Goal: Task Accomplishment & Management: Use online tool/utility

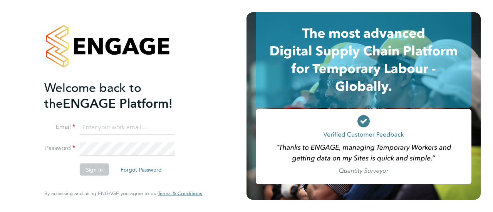
type input "[EMAIL_ADDRESS][DOMAIN_NAME]"
click at [97, 170] on button "Sign In" at bounding box center [94, 170] width 29 height 12
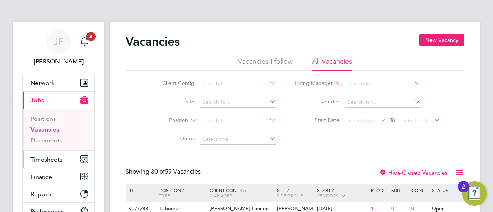
click at [50, 156] on span "Timesheets" at bounding box center [46, 159] width 32 height 7
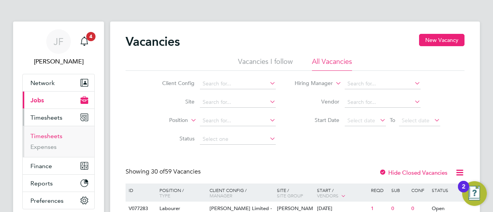
click at [51, 136] on link "Timesheets" at bounding box center [46, 136] width 32 height 7
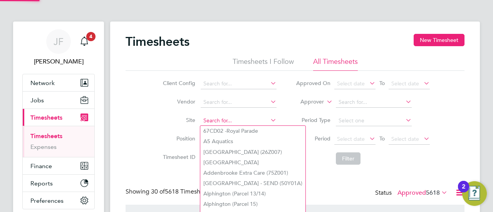
click at [220, 119] on input at bounding box center [239, 121] width 76 height 11
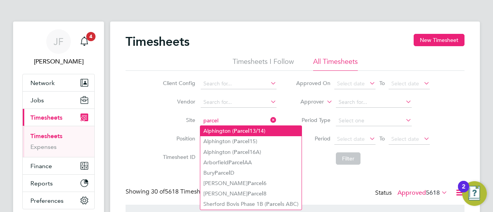
click at [248, 131] on b "Parcel" at bounding box center [242, 131] width 16 height 7
type input "Alphington (Parcel 13/14)"
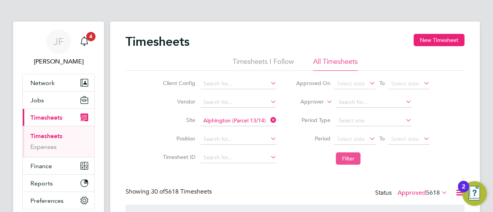
click at [350, 158] on button "Filter" at bounding box center [348, 159] width 25 height 12
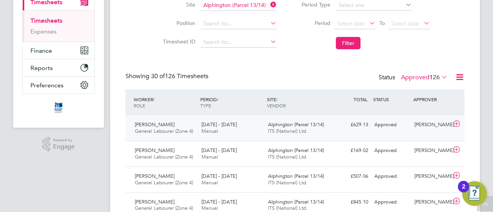
click at [223, 129] on div "[DATE] - [DATE] Manual" at bounding box center [231, 128] width 67 height 19
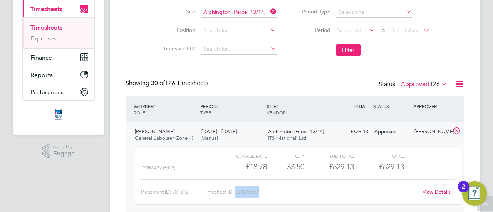
drag, startPoint x: 236, startPoint y: 191, endPoint x: 263, endPoint y: 190, distance: 26.6
click at [263, 190] on div "Timesheet ID: TS1810569" at bounding box center [311, 192] width 214 height 12
copy div "TS1810569"
click at [247, 12] on input at bounding box center [239, 12] width 76 height 11
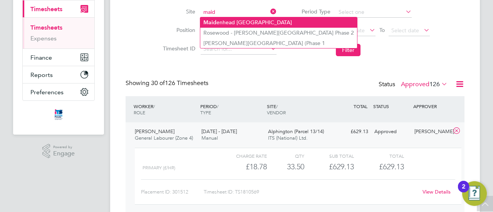
click at [230, 20] on li "Maid enhead [GEOGRAPHIC_DATA]" at bounding box center [278, 22] width 157 height 10
type input "[GEOGRAPHIC_DATA]"
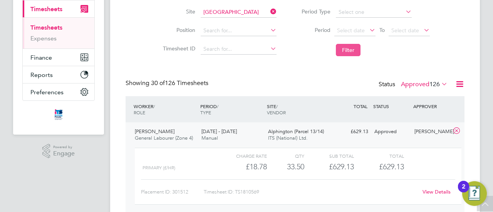
click at [349, 49] on button "Filter" at bounding box center [348, 50] width 25 height 12
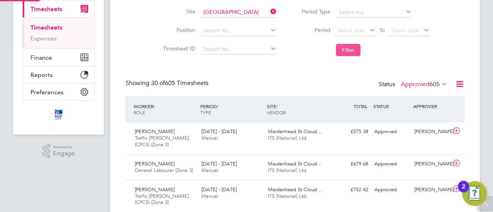
scroll to position [4, 4]
click at [227, 141] on div "[DATE] - [DATE] Manual" at bounding box center [231, 135] width 67 height 19
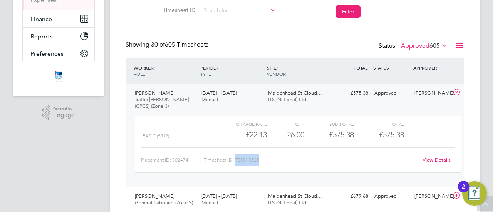
drag, startPoint x: 237, startPoint y: 160, endPoint x: 255, endPoint y: 160, distance: 17.7
click at [259, 160] on div "Timesheet ID: TS1813525" at bounding box center [311, 160] width 214 height 12
copy div "TS1813525"
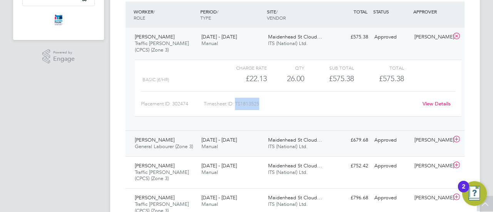
click at [171, 141] on div "[PERSON_NAME] General Labourer (Zone 3) [DATE] - [DATE]" at bounding box center [165, 143] width 67 height 19
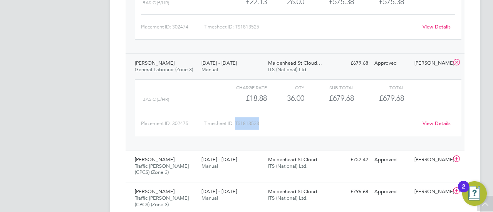
drag, startPoint x: 236, startPoint y: 121, endPoint x: 264, endPoint y: 121, distance: 27.7
click at [264, 121] on div "Timesheet ID: TS1813523" at bounding box center [311, 123] width 214 height 12
copy div "TS1813523"
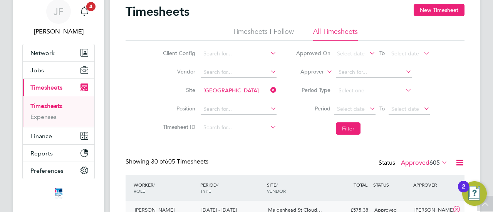
scroll to position [0, 0]
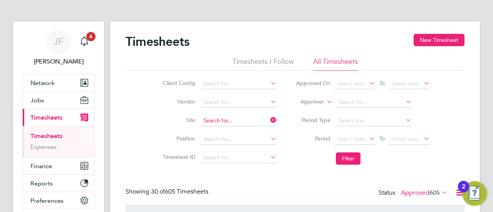
click at [228, 118] on input at bounding box center [239, 121] width 76 height 11
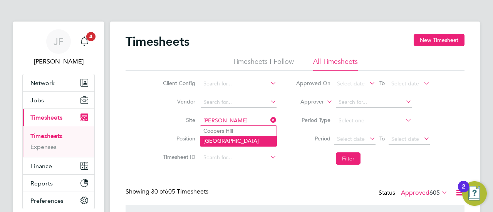
click at [224, 140] on li "[GEOGRAPHIC_DATA]" at bounding box center [238, 141] width 76 height 10
type input "[GEOGRAPHIC_DATA]"
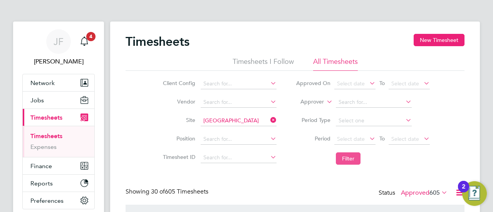
click at [350, 159] on button "Filter" at bounding box center [348, 159] width 25 height 12
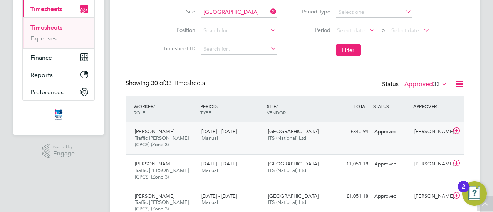
click at [184, 135] on span "Traffic [PERSON_NAME] (CPCS) (Zone 3)" at bounding box center [162, 141] width 54 height 13
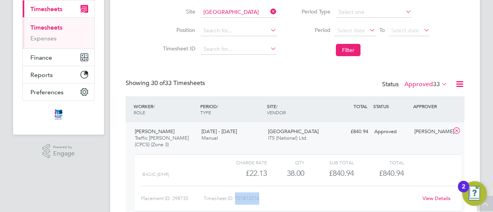
drag, startPoint x: 237, startPoint y: 199, endPoint x: 260, endPoint y: 199, distance: 23.5
click at [260, 199] on div "Timesheet ID: TS1813214" at bounding box center [311, 199] width 214 height 12
copy div "TS1813214"
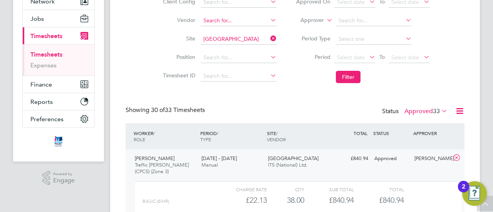
scroll to position [70, 0]
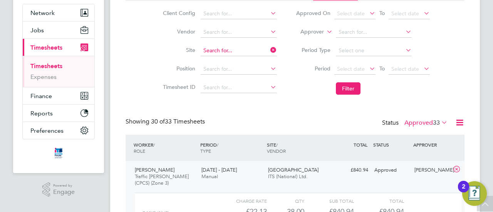
click at [236, 52] on input at bounding box center [239, 50] width 76 height 11
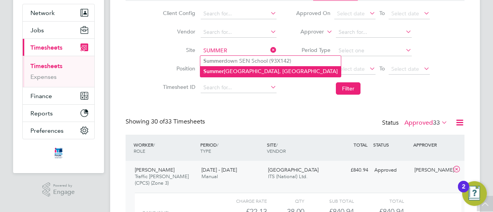
click at [218, 72] on b "Summer" at bounding box center [213, 71] width 20 height 7
type input "[GEOGRAPHIC_DATA], [GEOGRAPHIC_DATA]"
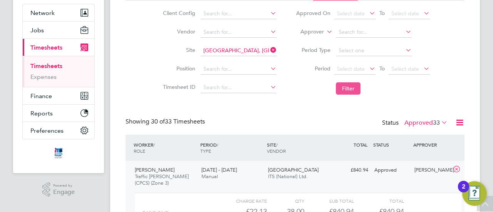
click at [348, 87] on button "Filter" at bounding box center [348, 88] width 25 height 12
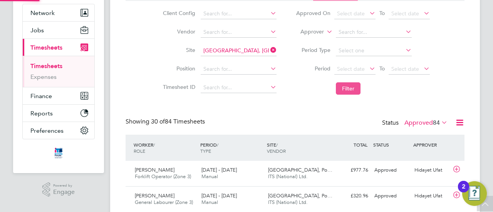
scroll to position [19, 67]
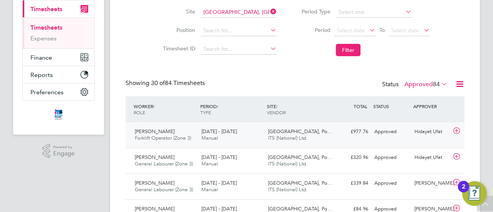
click at [180, 133] on div "[PERSON_NAME] Forklift Operator (Zone 3) [DATE] - [DATE]" at bounding box center [165, 135] width 67 height 19
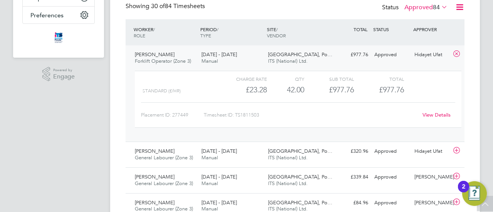
drag, startPoint x: 255, startPoint y: 112, endPoint x: 248, endPoint y: 115, distance: 8.3
click at [255, 112] on div "Timesheet ID: TS1811503" at bounding box center [311, 115] width 214 height 12
drag, startPoint x: 236, startPoint y: 113, endPoint x: 262, endPoint y: 113, distance: 25.4
click at [262, 113] on div "Timesheet ID: TS1811503" at bounding box center [311, 115] width 214 height 12
copy div "TS1811503"
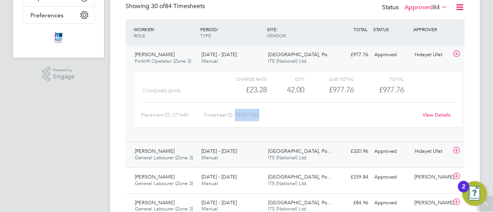
click at [221, 158] on div "[DATE] - [DATE] Manual" at bounding box center [231, 154] width 67 height 19
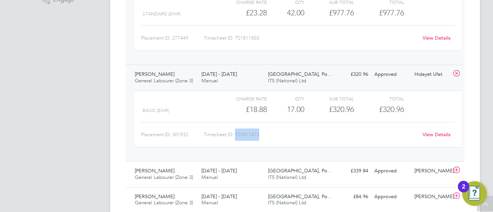
drag, startPoint x: 237, startPoint y: 134, endPoint x: 262, endPoint y: 134, distance: 25.0
click at [262, 134] on div "Timesheet ID: TS1811473" at bounding box center [311, 135] width 214 height 12
copy div "TS1811473"
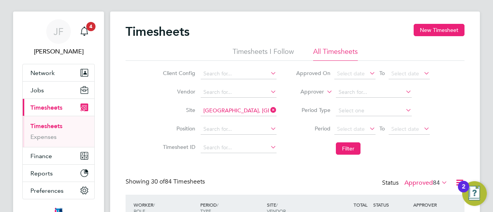
scroll to position [0, 0]
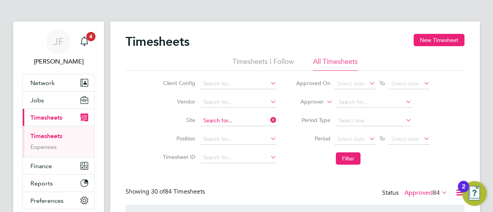
click at [247, 119] on input at bounding box center [239, 121] width 76 height 11
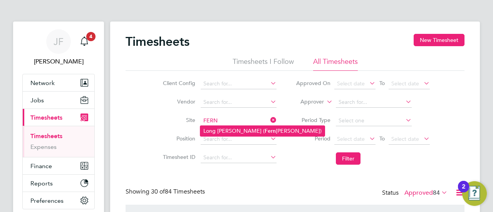
click at [265, 131] on b "Fern" at bounding box center [270, 131] width 11 height 7
type input "Long [PERSON_NAME] ([GEOGRAPHIC_DATA])"
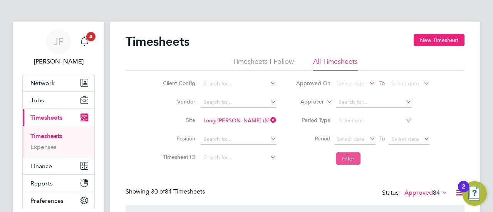
click at [351, 157] on button "Filter" at bounding box center [348, 159] width 25 height 12
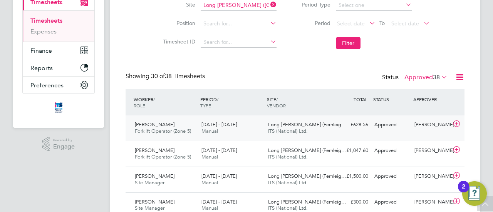
click at [168, 125] on div "[PERSON_NAME] Forklift Operator (Zone 5) [DATE] - [DATE]" at bounding box center [165, 128] width 67 height 19
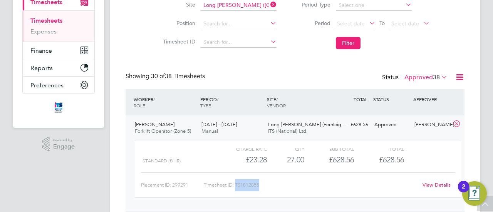
drag, startPoint x: 236, startPoint y: 184, endPoint x: 262, endPoint y: 183, distance: 26.2
click at [262, 183] on div "Timesheet ID: TS1812855" at bounding box center [311, 185] width 214 height 12
copy div "TS1812855"
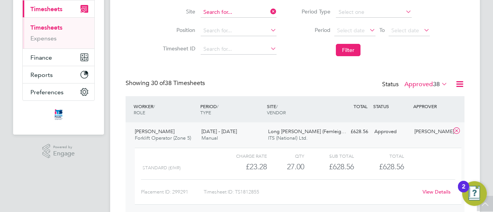
click at [244, 13] on input at bounding box center [239, 12] width 76 height 11
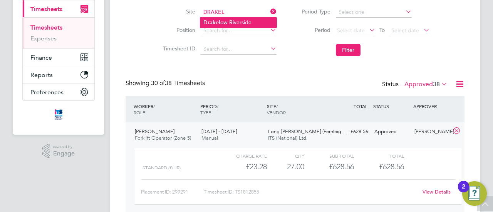
click at [242, 20] on li "Drakel ow Riverside" at bounding box center [238, 22] width 76 height 10
type input "Drakelow Riverside"
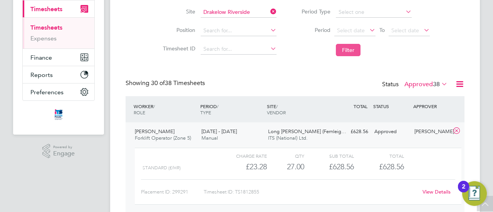
click at [354, 49] on button "Filter" at bounding box center [348, 50] width 25 height 12
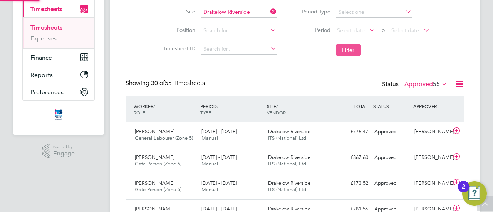
scroll to position [4, 4]
click at [424, 86] on label "Approved 55" at bounding box center [425, 85] width 43 height 8
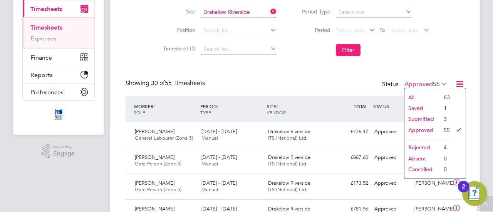
click at [422, 116] on li "Submitted" at bounding box center [421, 119] width 35 height 11
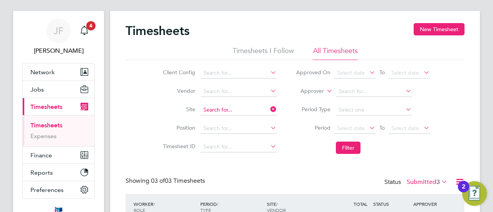
click at [228, 108] on input at bounding box center [239, 110] width 76 height 11
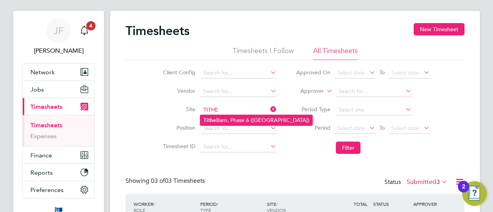
click at [230, 119] on li "Tithe Barn, Phase 6 ([GEOGRAPHIC_DATA])" at bounding box center [256, 120] width 112 height 10
type input "Tithe Barn, Phase 6 ([GEOGRAPHIC_DATA])"
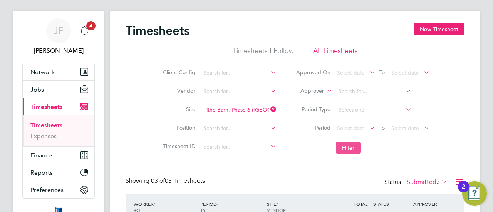
click at [353, 146] on button "Filter" at bounding box center [348, 148] width 25 height 12
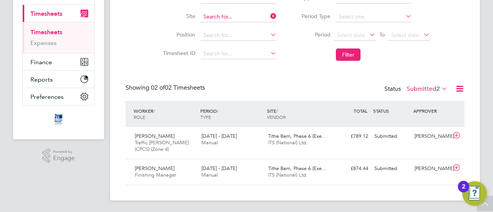
click at [247, 18] on input at bounding box center [239, 17] width 76 height 11
click at [241, 23] on li "Hald on Reach / Alphington" at bounding box center [238, 27] width 76 height 10
type input "Haldon Reach / Alphington"
click at [351, 55] on button "Filter" at bounding box center [348, 55] width 25 height 12
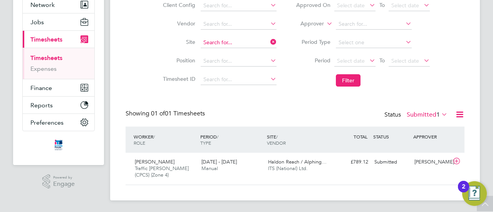
click at [225, 40] on input at bounding box center [239, 42] width 76 height 11
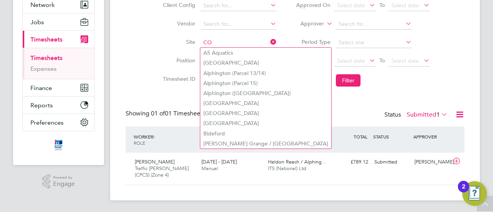
type input "C"
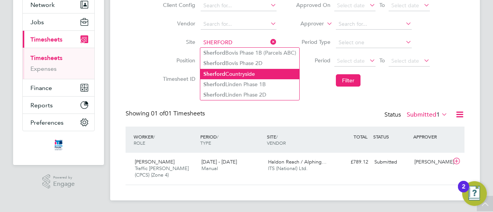
click at [235, 73] on li "Sherford Countryside" at bounding box center [249, 74] width 99 height 10
type input "Sherford Countryside"
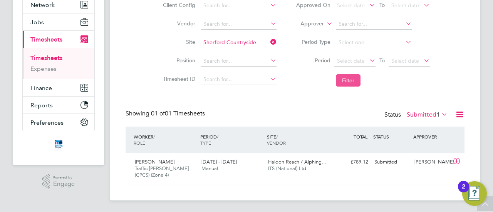
click at [350, 82] on button "Filter" at bounding box center [348, 80] width 25 height 12
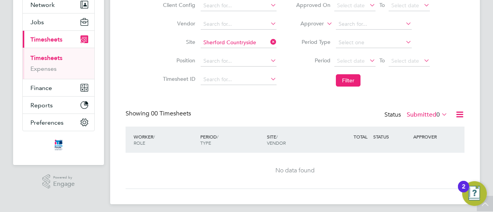
click at [434, 114] on label "Submitted 0" at bounding box center [427, 115] width 41 height 8
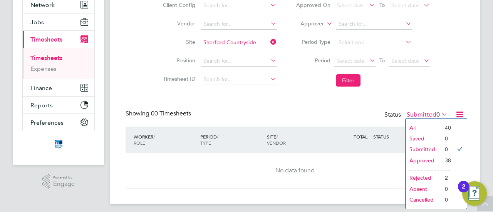
click at [424, 157] on li "Approved" at bounding box center [423, 160] width 35 height 11
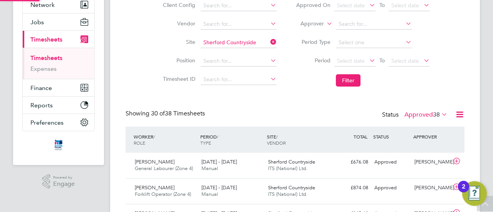
scroll to position [19, 67]
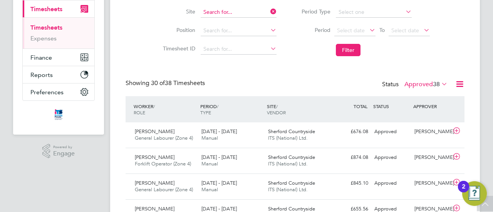
click at [227, 12] on input at bounding box center [239, 12] width 76 height 11
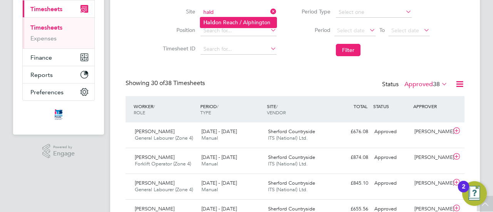
click at [233, 20] on li "Hald on Reach / Alphington" at bounding box center [238, 22] width 76 height 10
type input "Haldon Reach / Alphington"
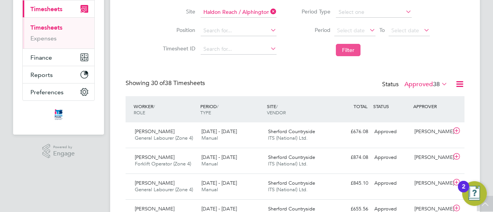
click at [349, 49] on button "Filter" at bounding box center [348, 50] width 25 height 12
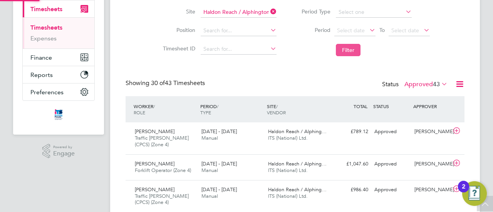
scroll to position [4, 4]
click at [204, 138] on span "Manual" at bounding box center [209, 138] width 17 height 7
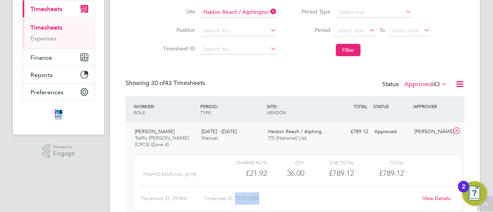
drag, startPoint x: 236, startPoint y: 198, endPoint x: 262, endPoint y: 197, distance: 25.4
click at [262, 197] on div "Timesheet ID: TS1810588" at bounding box center [311, 199] width 214 height 12
copy div "TS1810588"
click at [241, 9] on input at bounding box center [239, 12] width 76 height 11
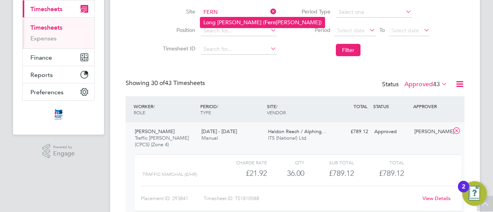
click at [265, 22] on b "Fern" at bounding box center [270, 22] width 11 height 7
type input "Long [PERSON_NAME] ([GEOGRAPHIC_DATA])"
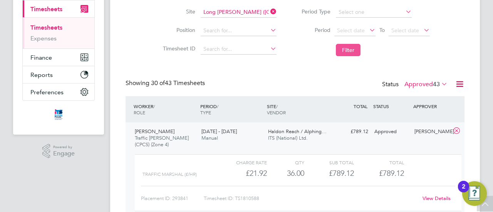
click at [347, 50] on button "Filter" at bounding box center [348, 50] width 25 height 12
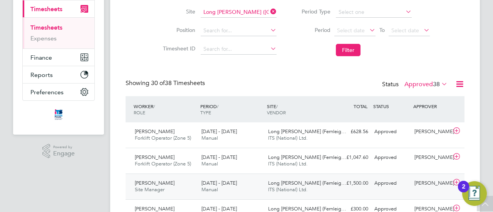
click at [183, 185] on div "[PERSON_NAME] Site Manager [DATE] - [DATE]" at bounding box center [165, 186] width 67 height 19
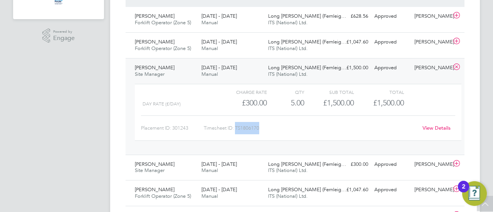
drag, startPoint x: 237, startPoint y: 127, endPoint x: 257, endPoint y: 129, distance: 20.1
click at [263, 126] on div "Timesheet ID: TS1806170" at bounding box center [311, 128] width 214 height 12
copy div "TS1806170"
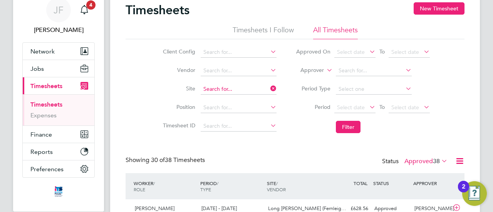
click at [247, 89] on input at bounding box center [239, 89] width 76 height 11
click at [243, 98] on li "Drake low Riverside" at bounding box center [241, 99] width 83 height 10
type input "Drakelow Riverside"
click at [345, 127] on button "Filter" at bounding box center [348, 127] width 25 height 12
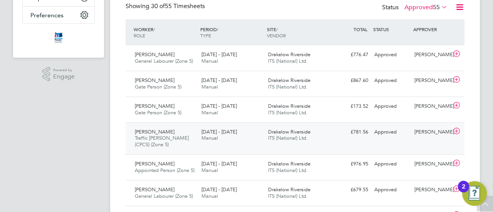
click at [176, 132] on div "[PERSON_NAME] Traffic [PERSON_NAME] (CPCS) (Zone 5) [DATE] - [DATE]" at bounding box center [165, 139] width 67 height 26
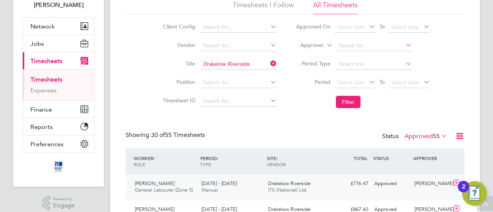
scroll to position [0, 0]
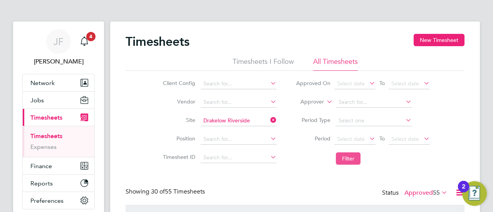
click at [351, 153] on button "Filter" at bounding box center [348, 159] width 25 height 12
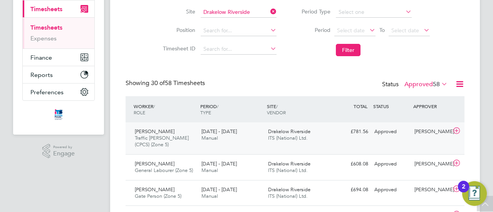
click at [223, 135] on div "[DATE] - [DATE] Manual" at bounding box center [231, 135] width 67 height 19
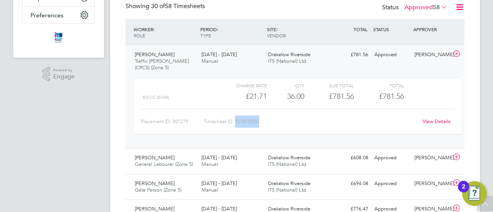
drag, startPoint x: 236, startPoint y: 121, endPoint x: 250, endPoint y: 122, distance: 14.0
click at [267, 123] on div "Timesheet ID: TS1810202" at bounding box center [311, 122] width 214 height 12
copy div "TS1810202"
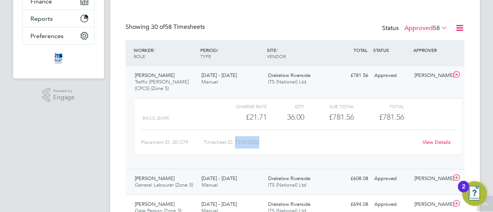
click at [191, 182] on span "General Labourer (Zone 5)" at bounding box center [164, 185] width 58 height 7
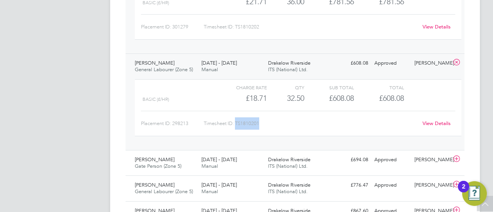
drag, startPoint x: 236, startPoint y: 123, endPoint x: 254, endPoint y: 122, distance: 18.1
click at [262, 122] on div "Timesheet ID: TS1810201" at bounding box center [311, 123] width 214 height 12
click at [162, 158] on span "[PERSON_NAME]" at bounding box center [155, 159] width 40 height 7
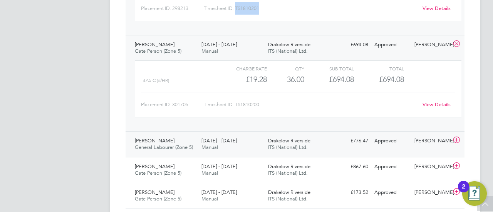
scroll to position [396, 0]
click at [255, 103] on div "Timesheet ID: TS1810200" at bounding box center [311, 104] width 214 height 12
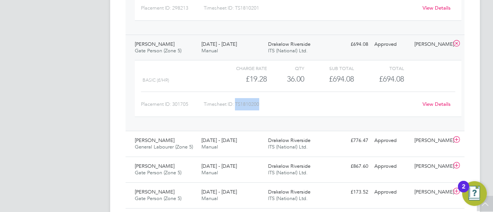
drag, startPoint x: 237, startPoint y: 103, endPoint x: 260, endPoint y: 103, distance: 22.7
click at [260, 103] on div "Timesheet ID: TS1810200" at bounding box center [311, 104] width 214 height 12
